Goal: Register for event/course

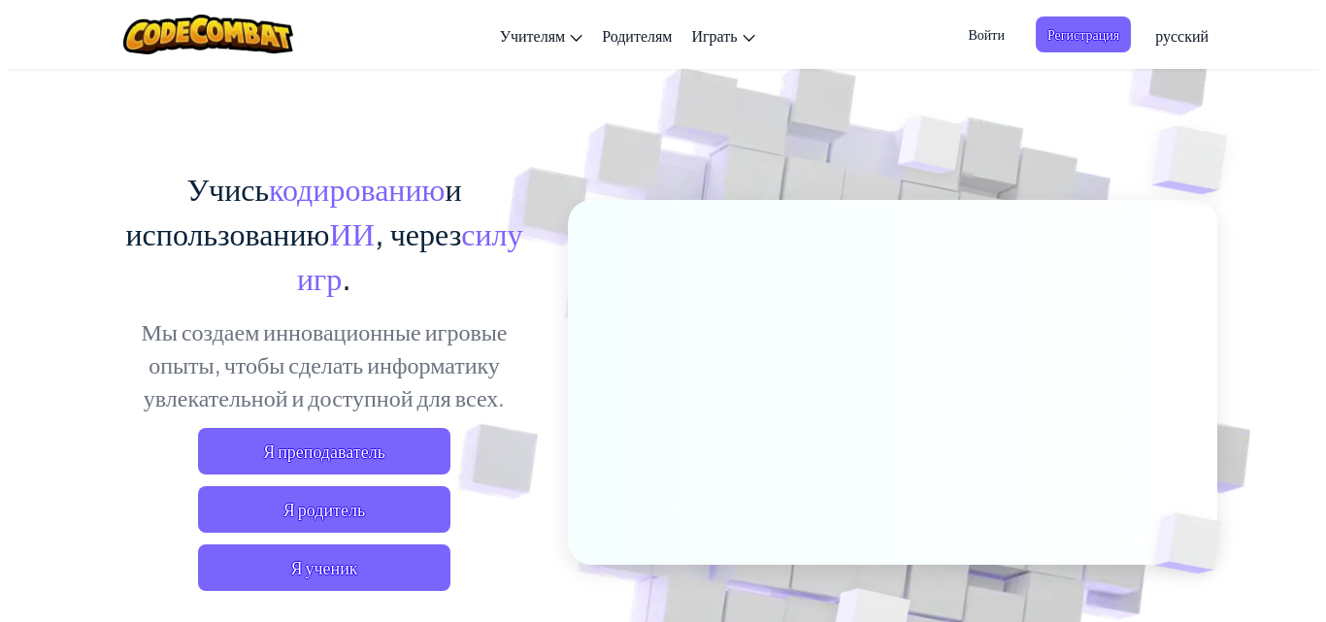
scroll to position [194, 0]
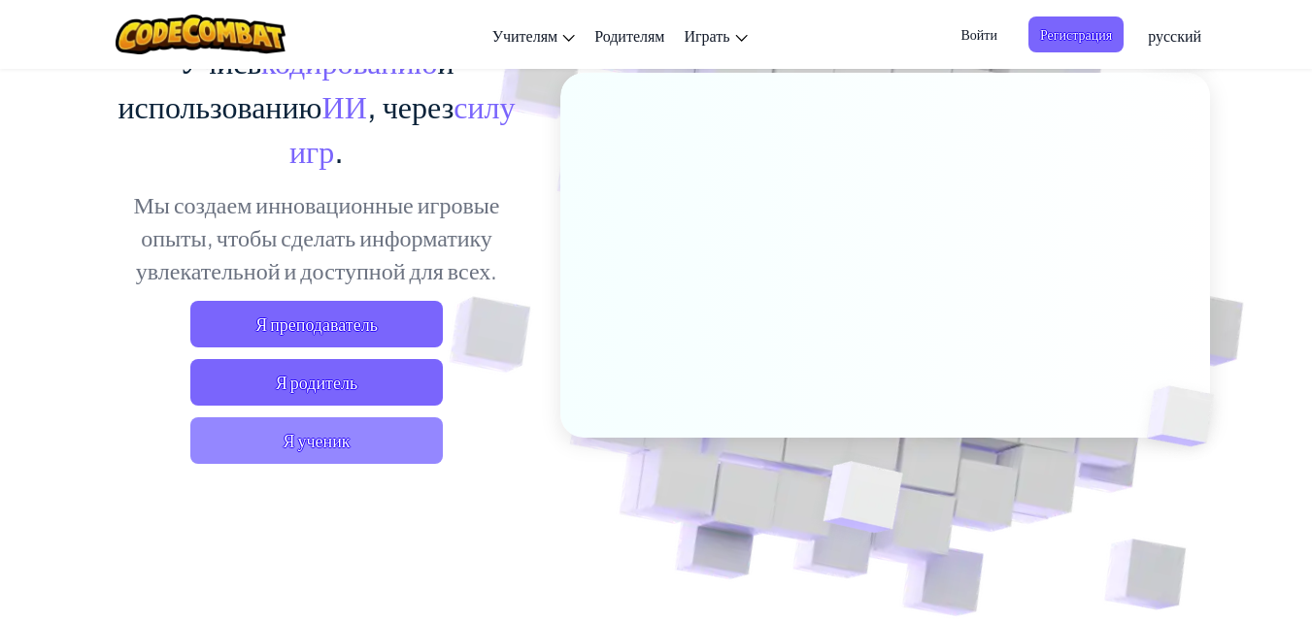
click at [346, 443] on span "Я ученик" at bounding box center [316, 440] width 252 height 47
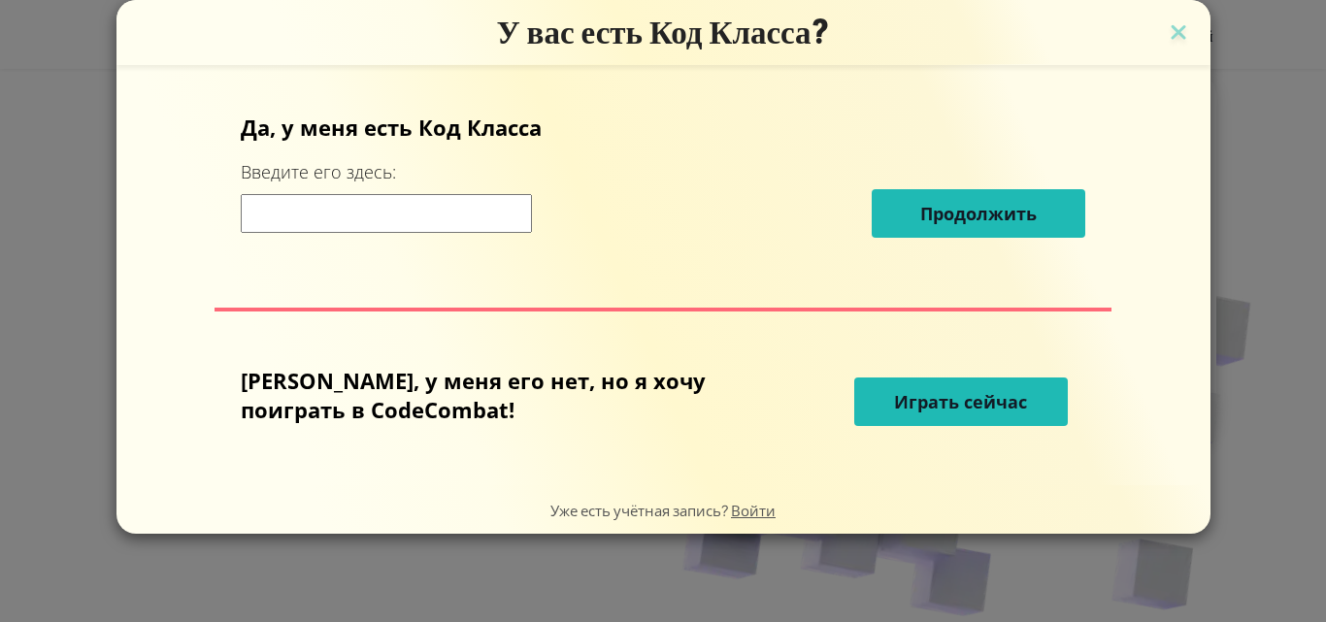
click at [522, 220] on input at bounding box center [386, 213] width 291 height 39
click at [858, 490] on div "Уже есть учётная запись? Войти" at bounding box center [663, 509] width 1094 height 49
click at [408, 204] on input at bounding box center [386, 213] width 291 height 39
paste input "FlagFunnyGold"
type input "FlagFunnyGold"
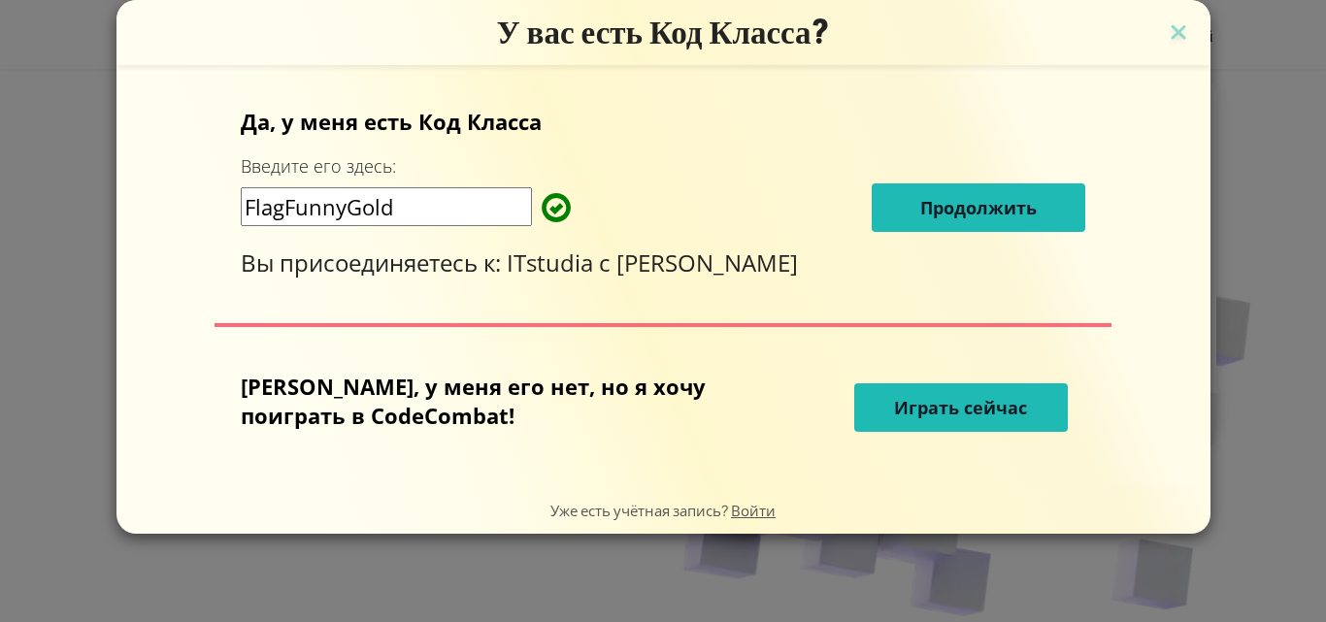
click at [920, 207] on span "Продолжить" at bounding box center [978, 207] width 116 height 23
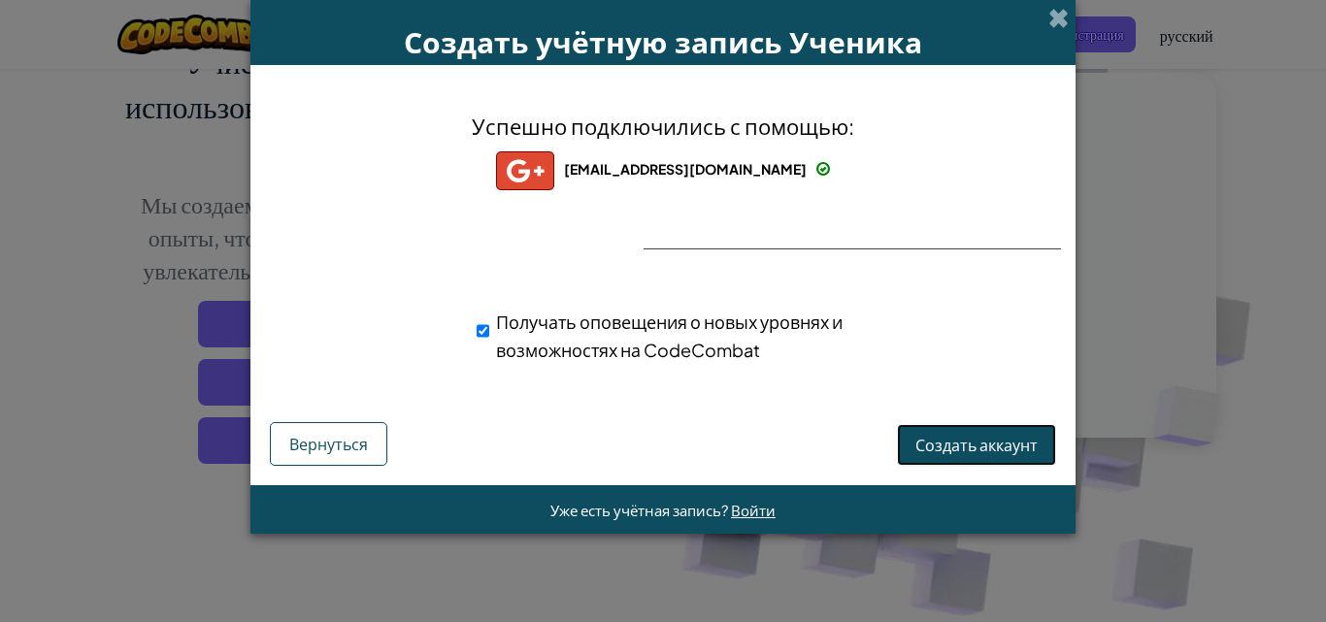
click at [948, 454] on span "Создать аккаунт" at bounding box center [976, 445] width 122 height 20
click at [982, 454] on button "Создать аккаунт" at bounding box center [976, 445] width 159 height 42
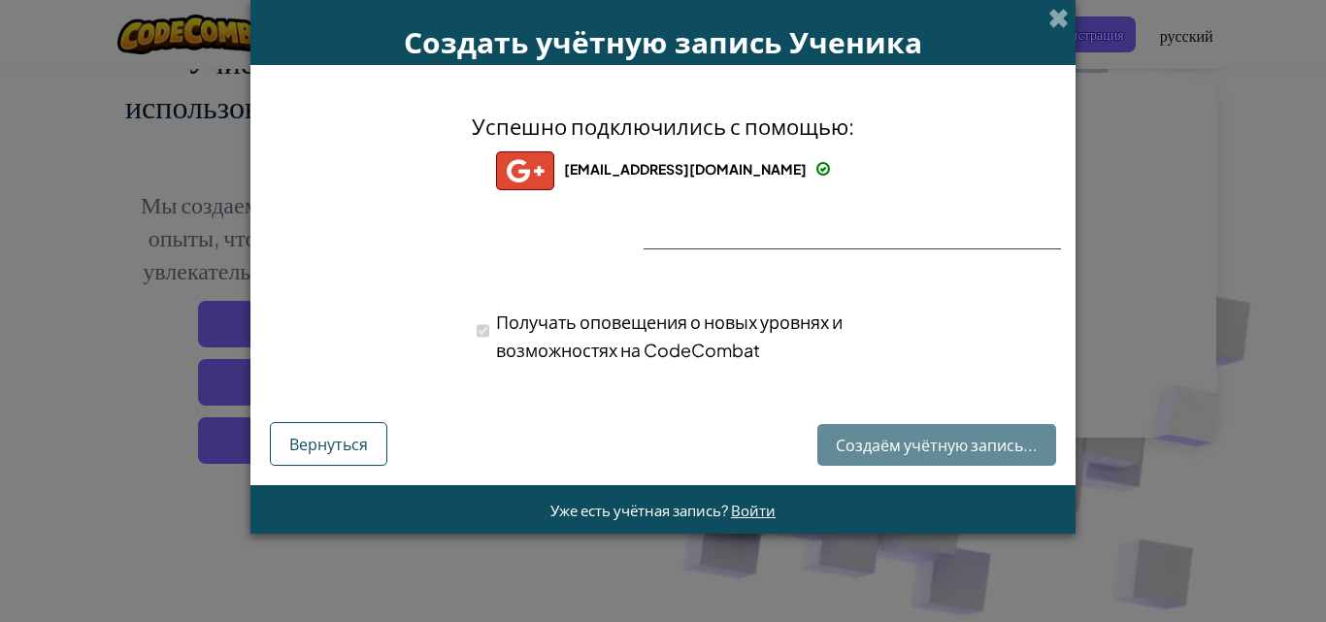
click at [982, 454] on div "Создаём учётную запись... Вернуться" at bounding box center [663, 441] width 786 height 50
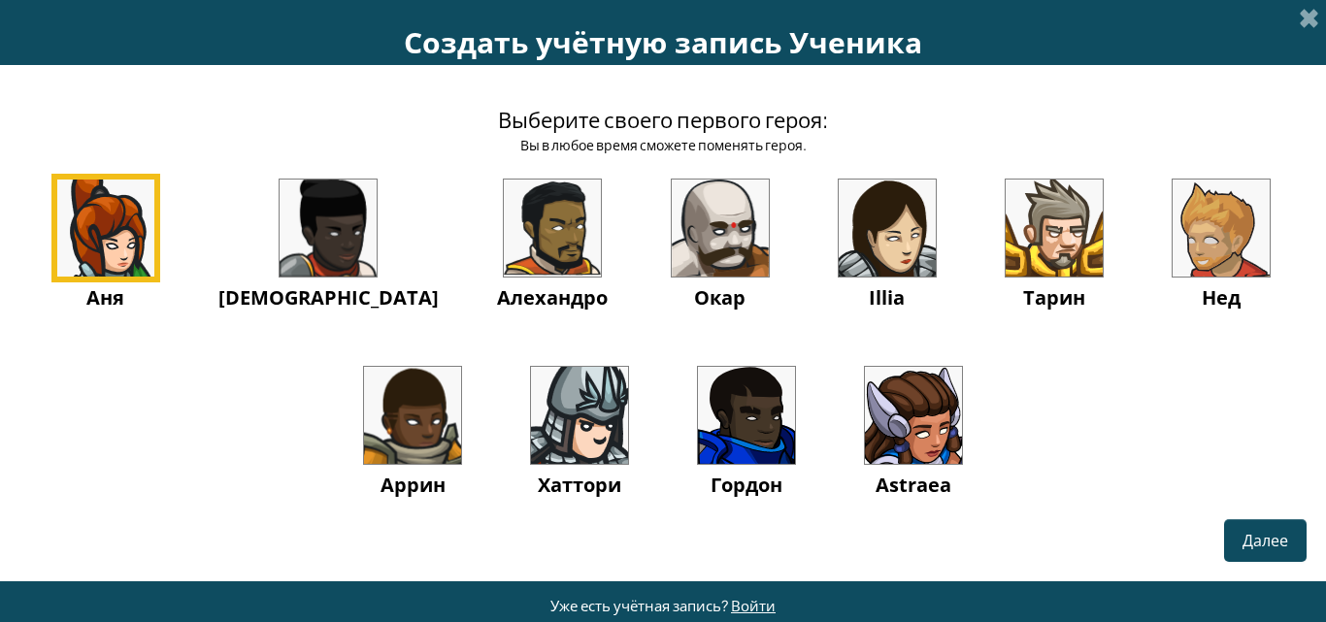
click at [154, 243] on img at bounding box center [105, 228] width 97 height 97
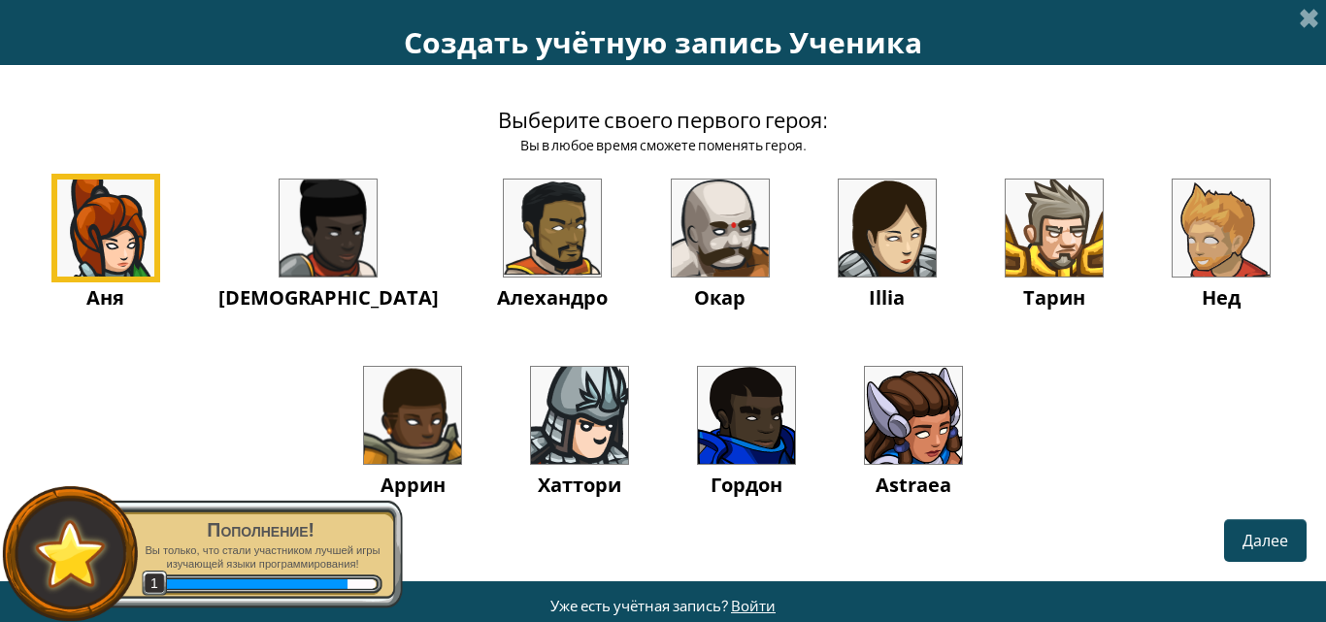
click at [504, 264] on img at bounding box center [552, 228] width 97 height 97
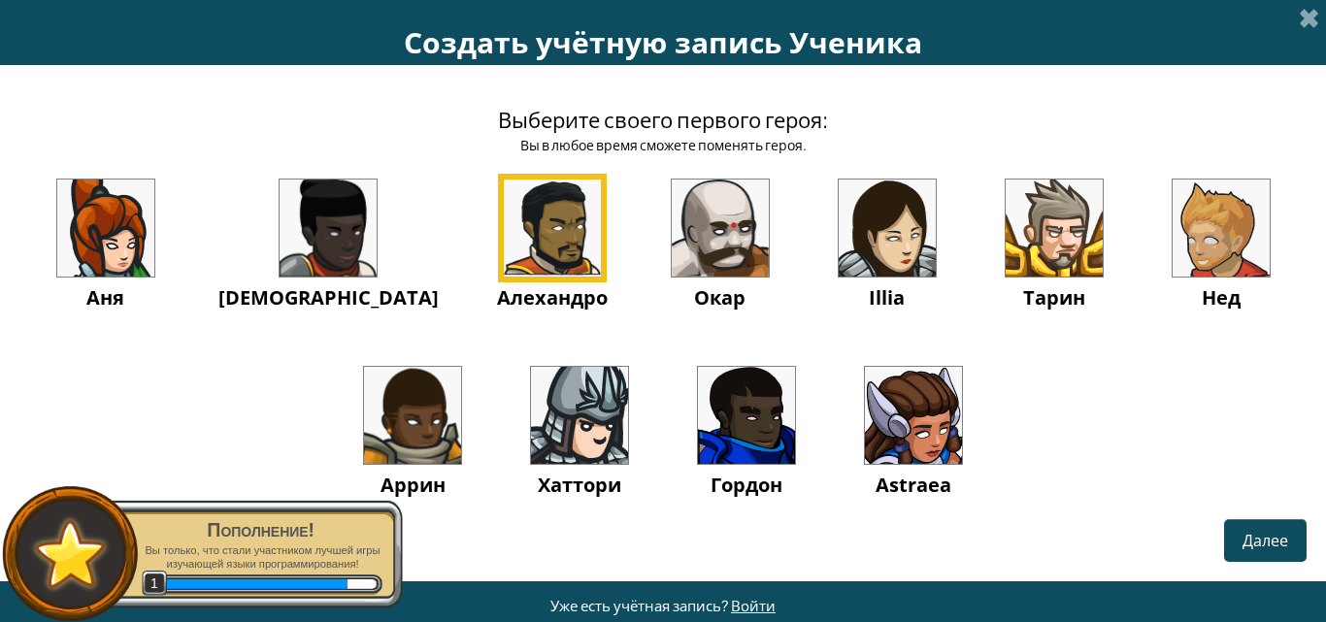
click at [504, 264] on img at bounding box center [552, 228] width 97 height 97
click at [504, 256] on img at bounding box center [552, 228] width 97 height 97
click at [1252, 545] on span "Далее" at bounding box center [1266, 540] width 46 height 20
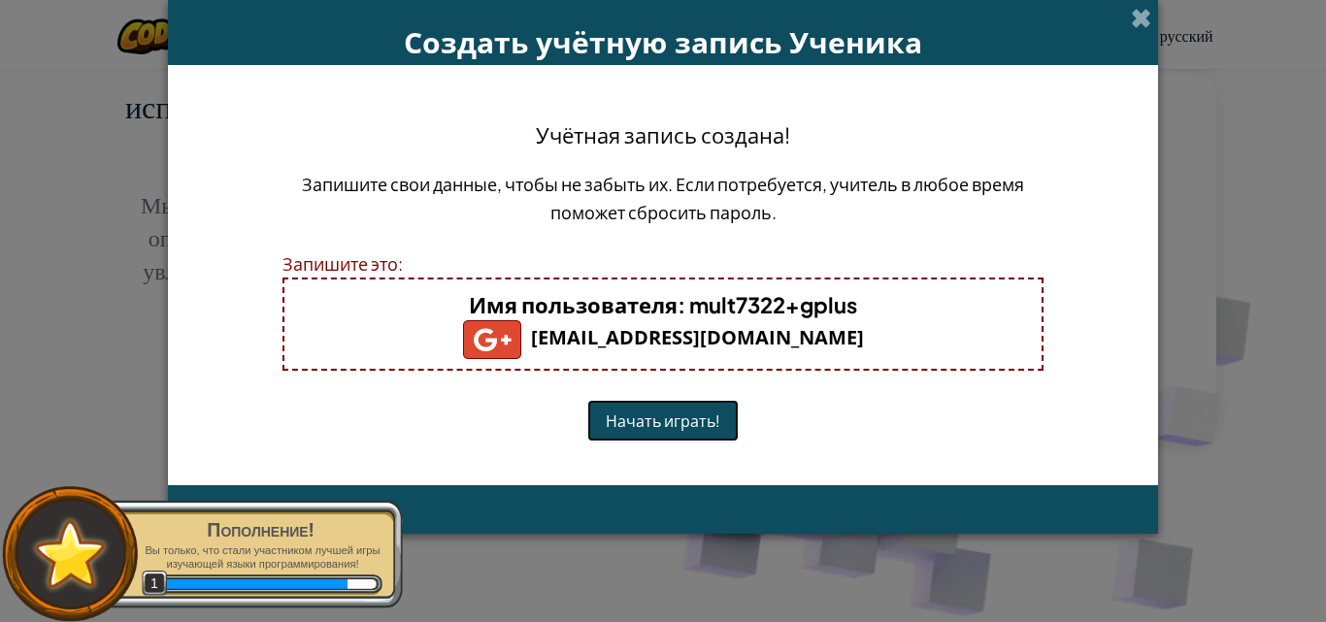
click at [673, 420] on button "Начать играть!" at bounding box center [662, 421] width 151 height 42
